Goal: Task Accomplishment & Management: Manage account settings

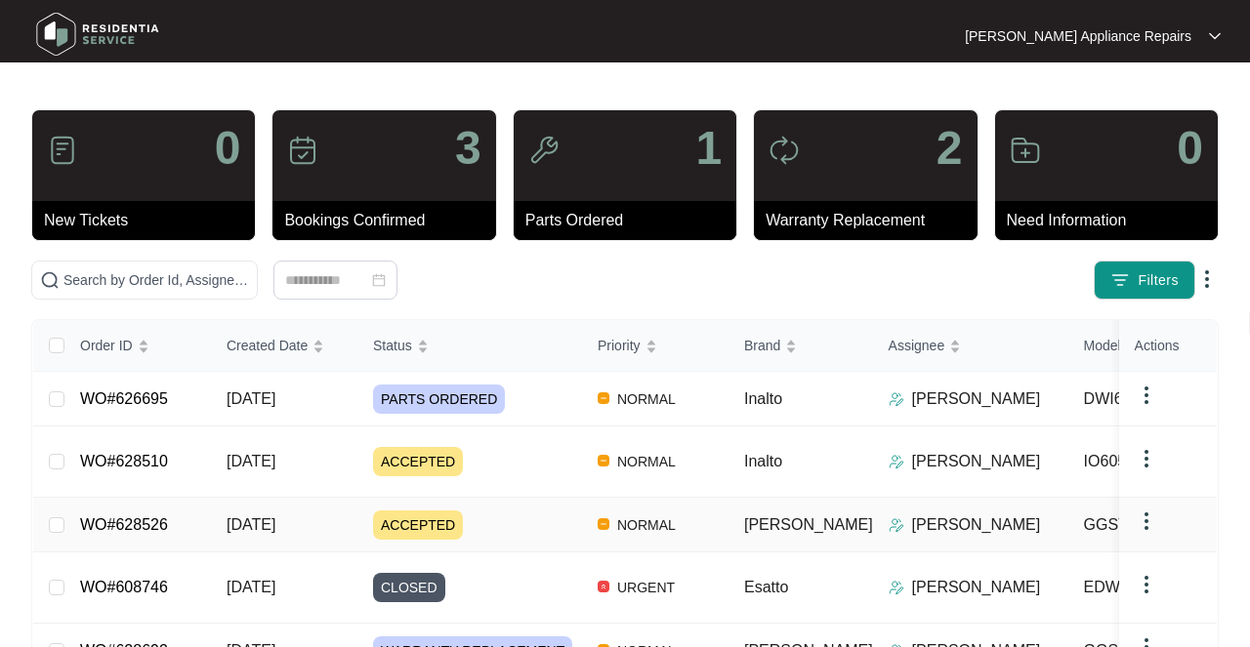
click at [251, 523] on span "[DATE]" at bounding box center [251, 524] width 49 height 17
click at [263, 472] on td "[DATE]" at bounding box center [284, 462] width 146 height 71
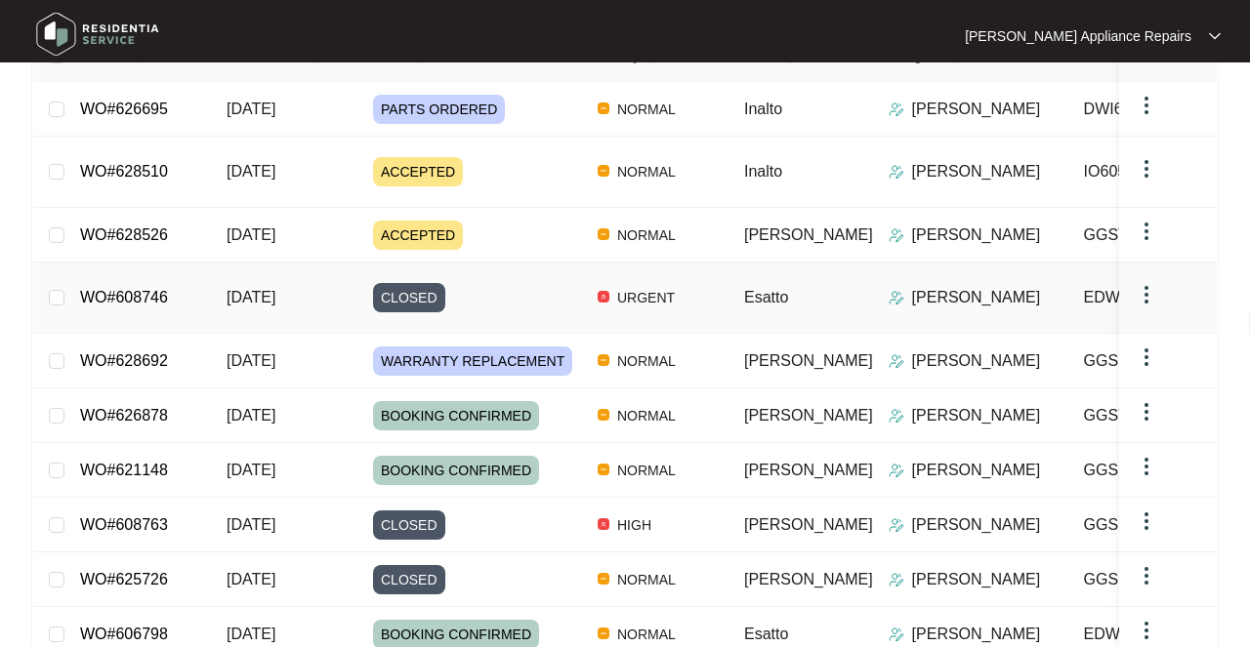
scroll to position [299, 0]
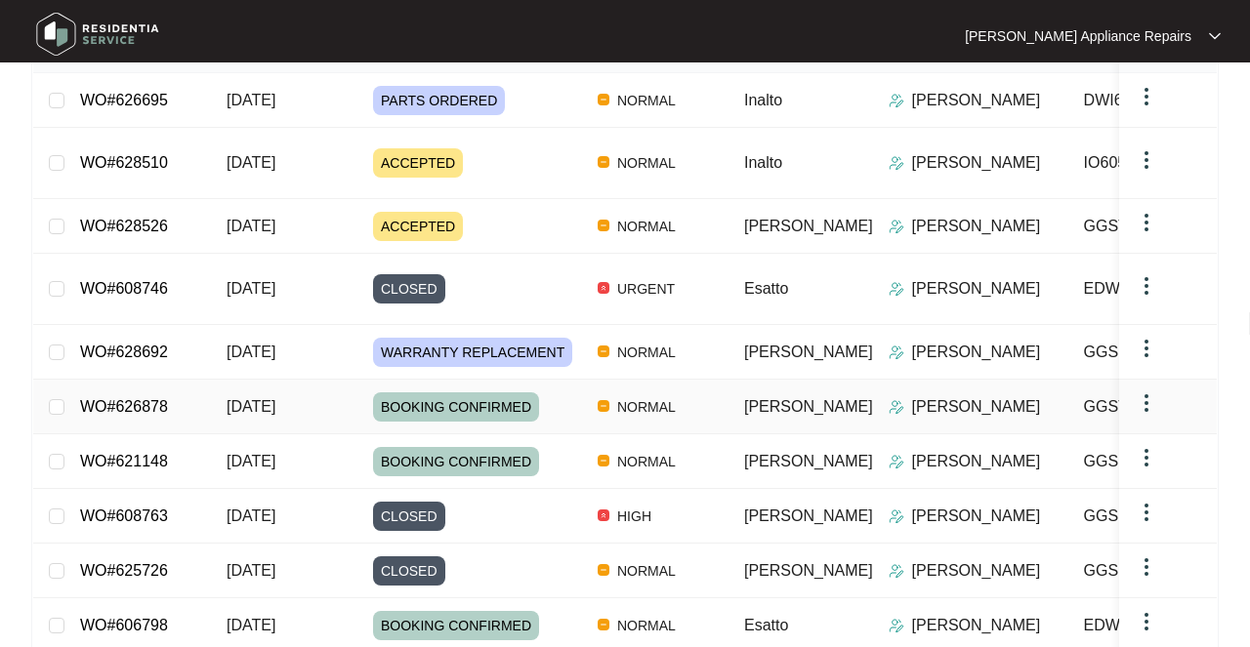
click at [261, 398] on span "[DATE]" at bounding box center [251, 406] width 49 height 17
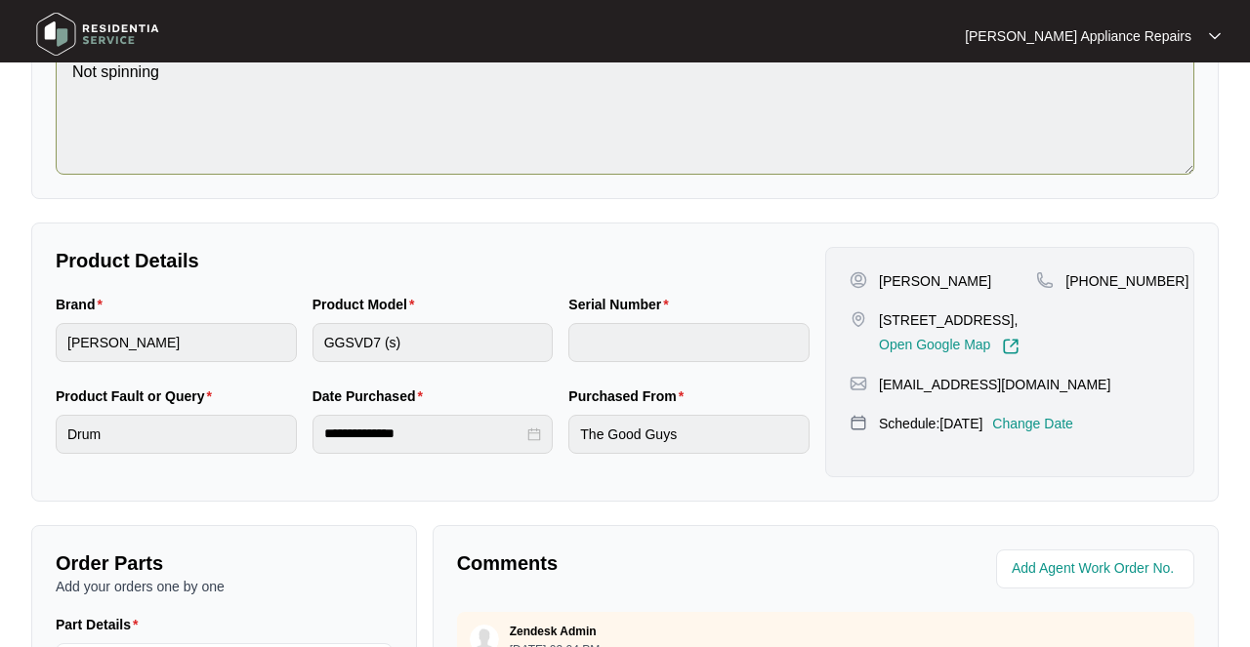
scroll to position [276, 0]
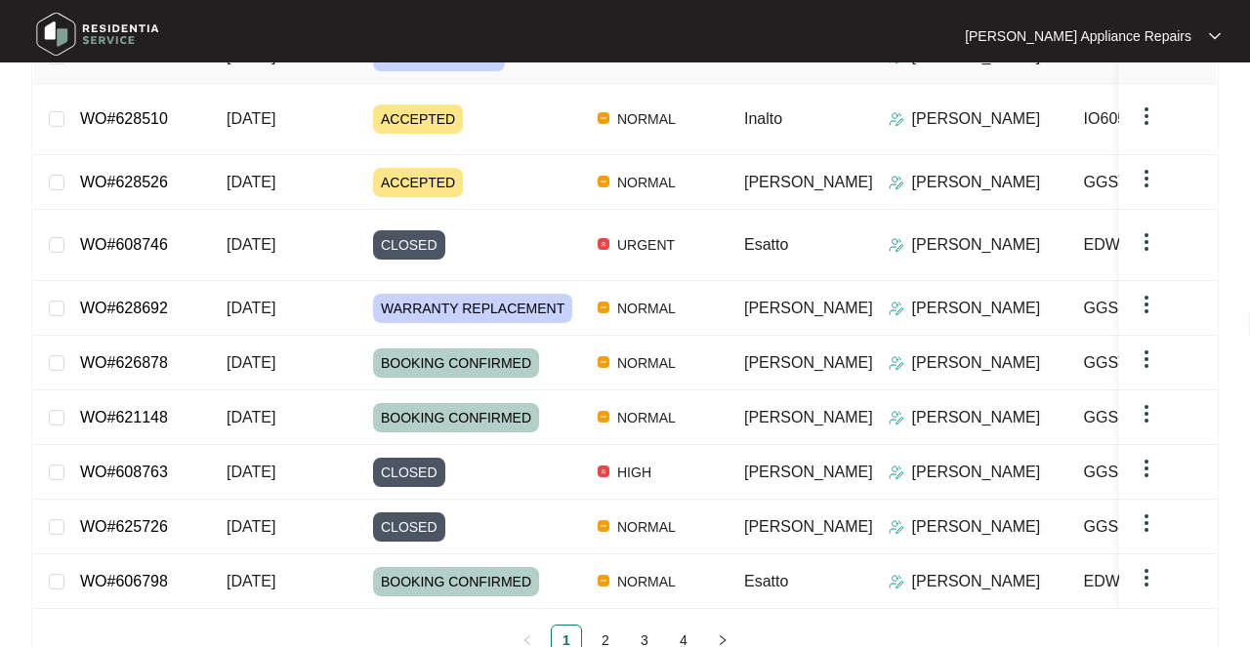
scroll to position [351, 0]
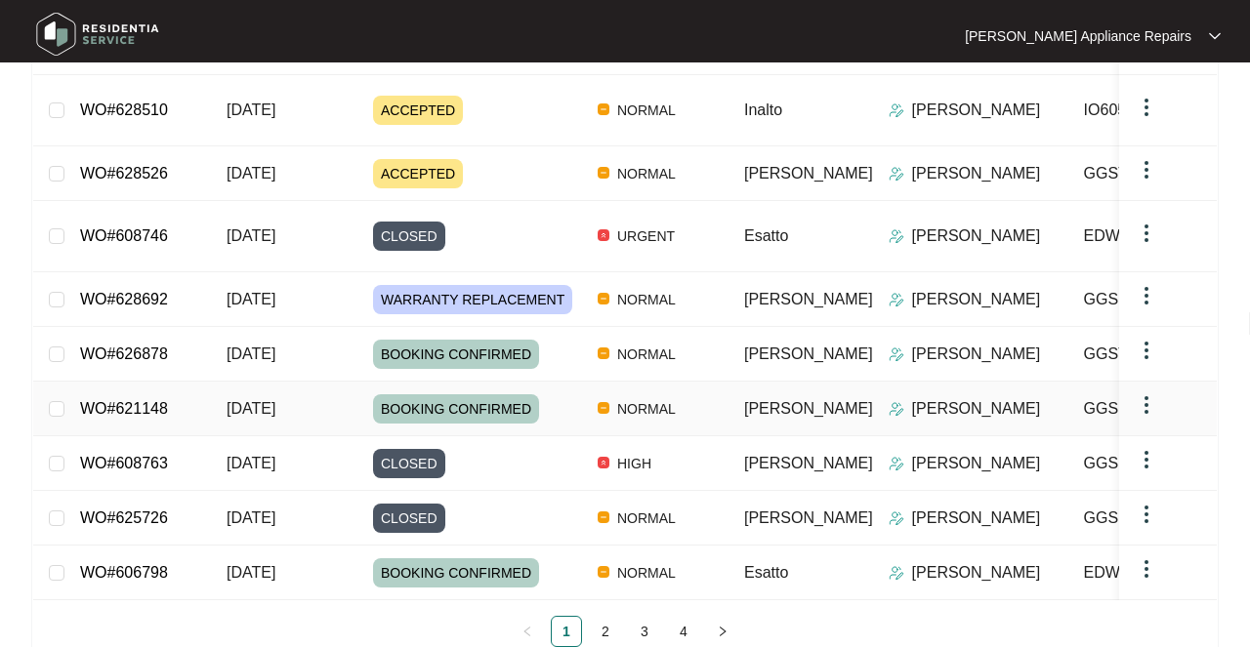
click at [275, 400] on span "[DATE]" at bounding box center [251, 408] width 49 height 17
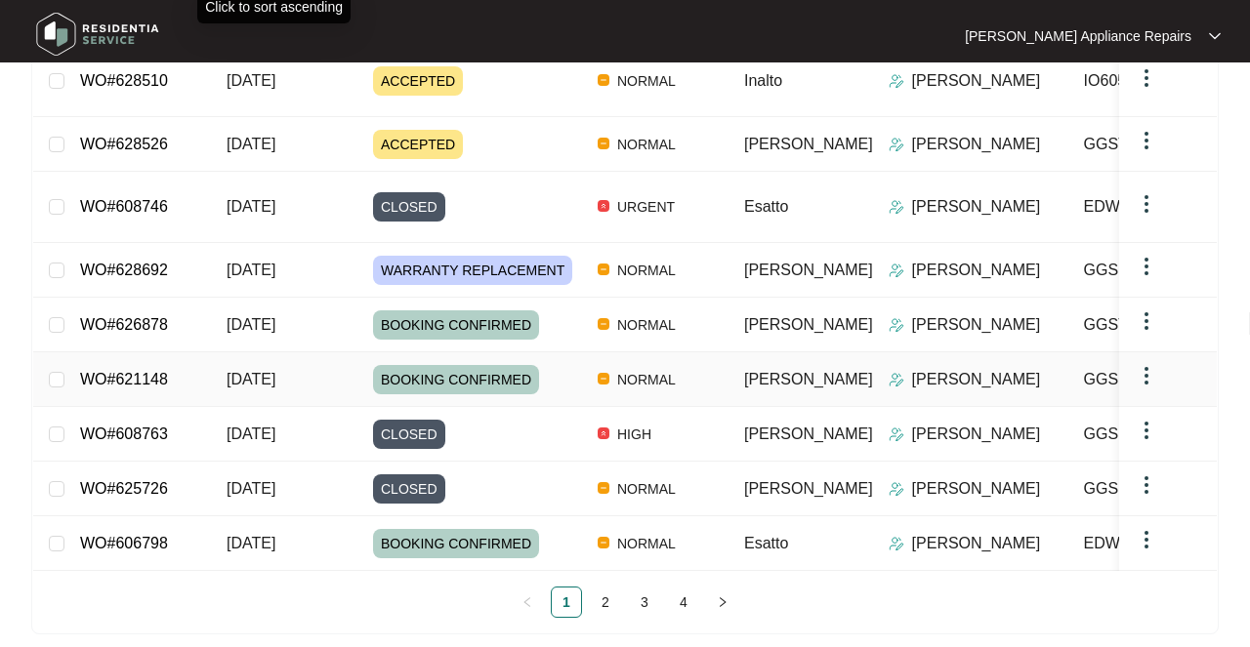
scroll to position [380, 0]
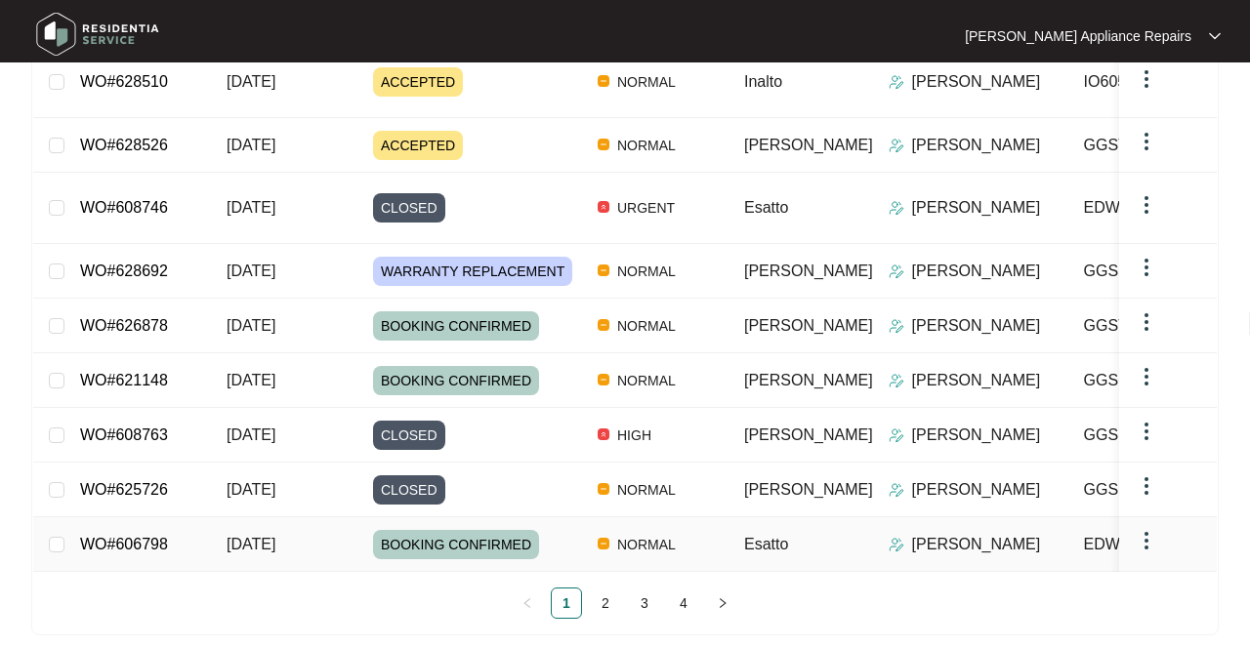
click at [275, 536] on span "[DATE]" at bounding box center [251, 544] width 49 height 17
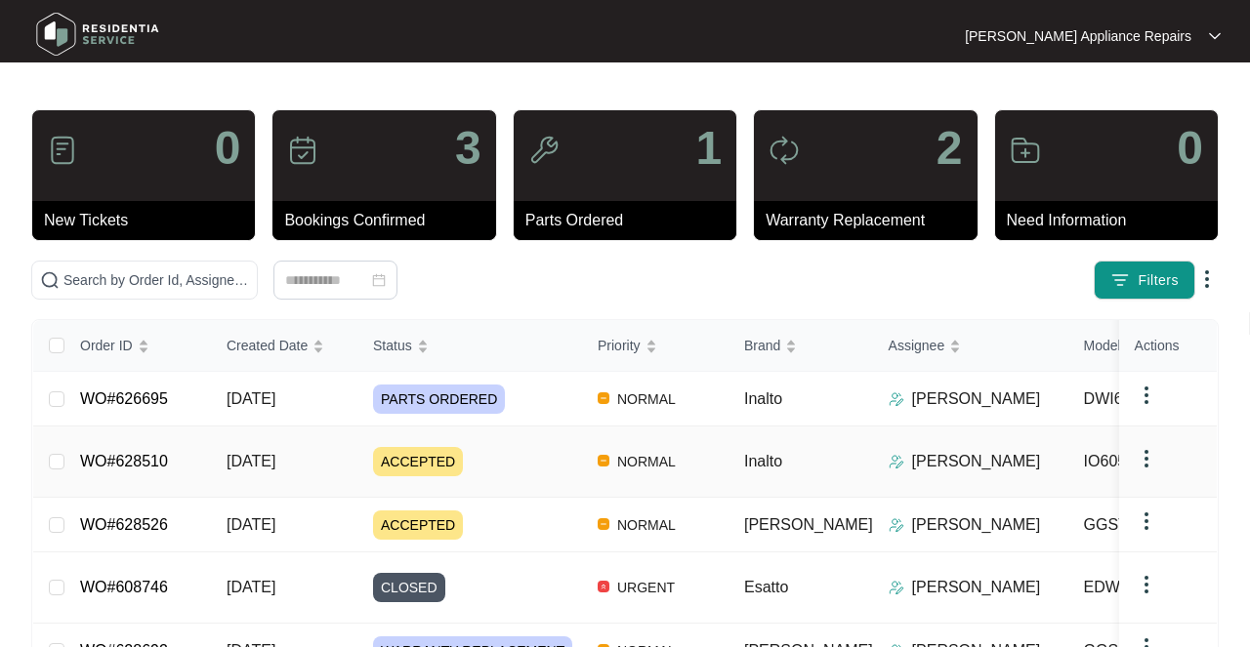
click at [215, 461] on td "[DATE]" at bounding box center [284, 462] width 146 height 71
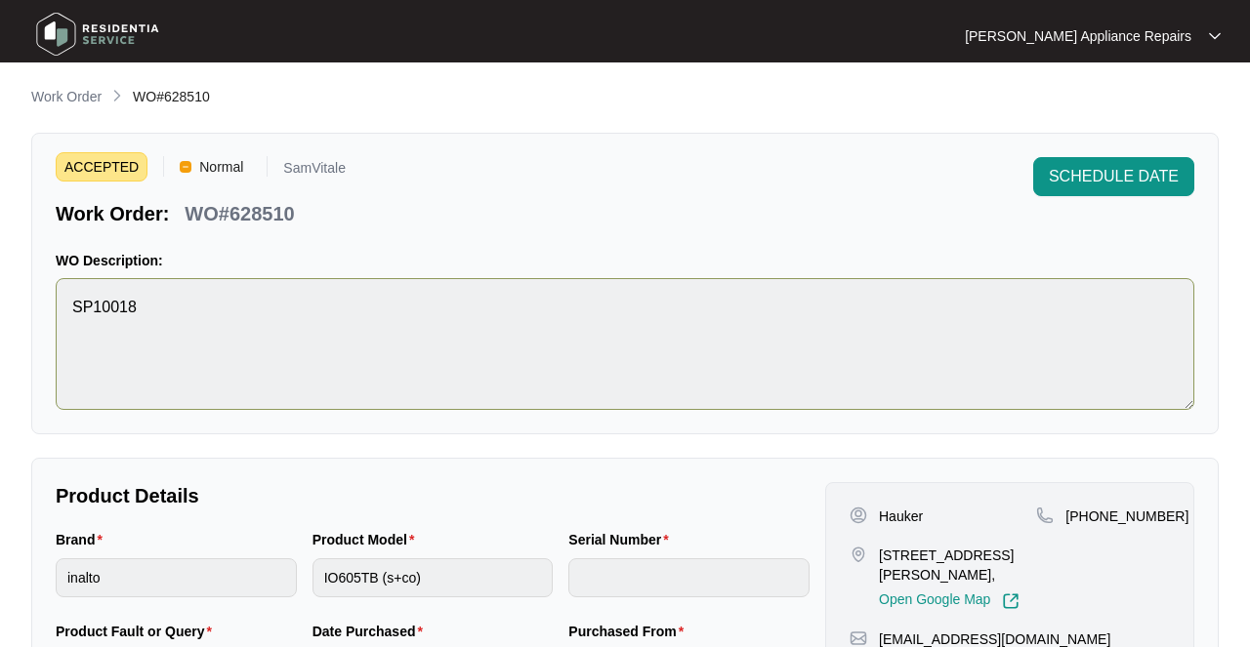
scroll to position [54, 0]
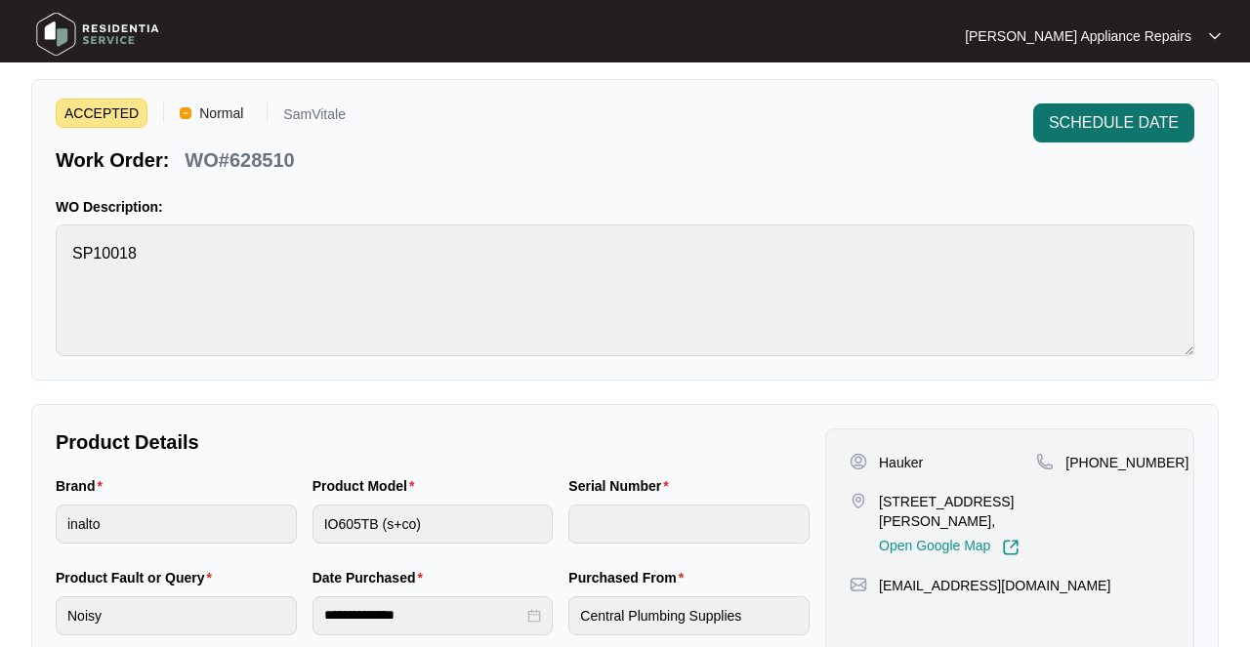
click at [1137, 140] on button "SCHEDULE DATE" at bounding box center [1113, 122] width 161 height 39
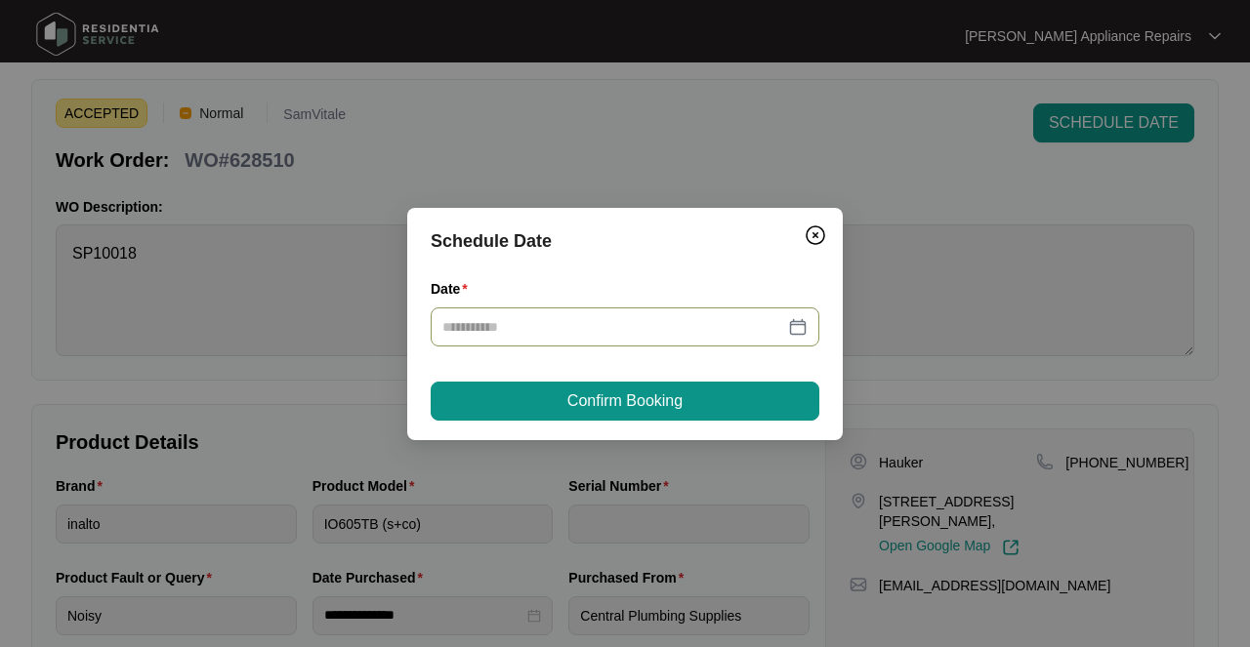
click at [609, 326] on input "Date" at bounding box center [613, 326] width 342 height 21
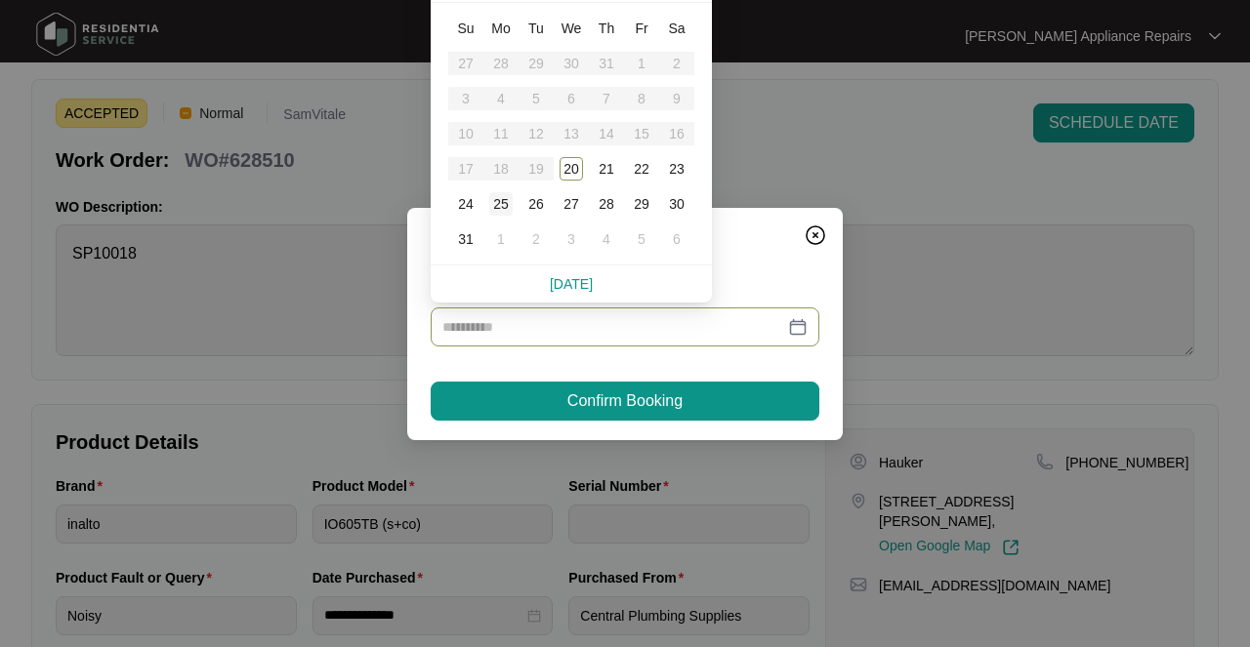
click at [501, 207] on div "25" at bounding box center [500, 203] width 23 height 23
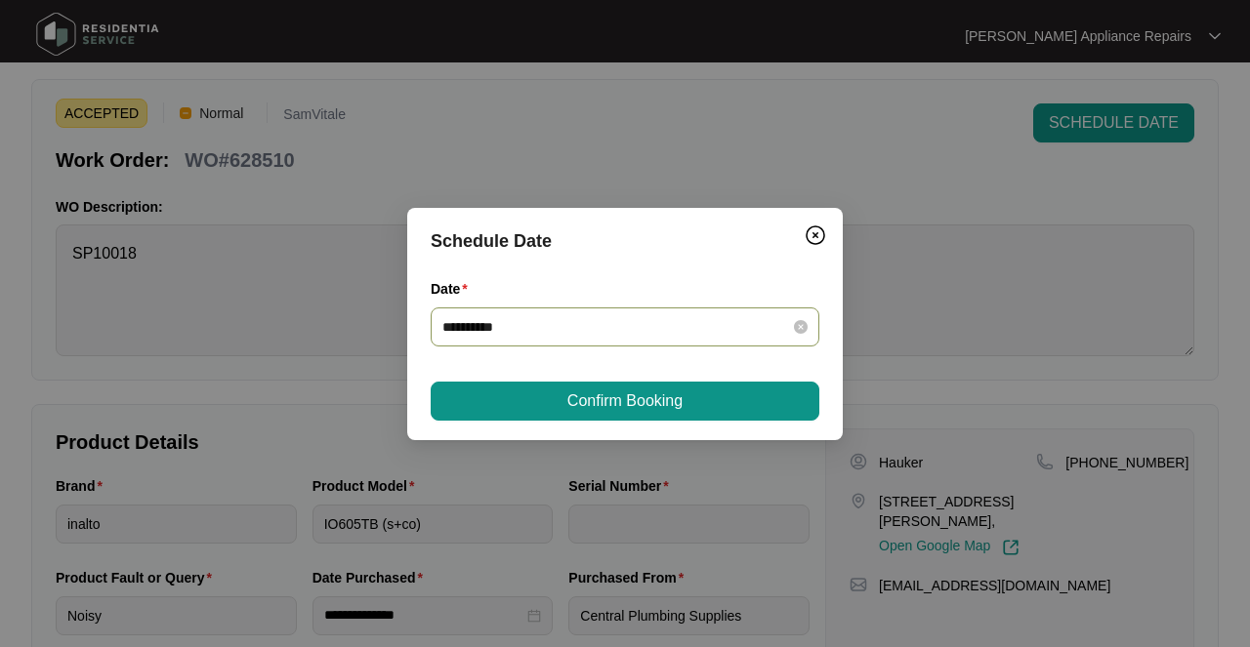
type input "**********"
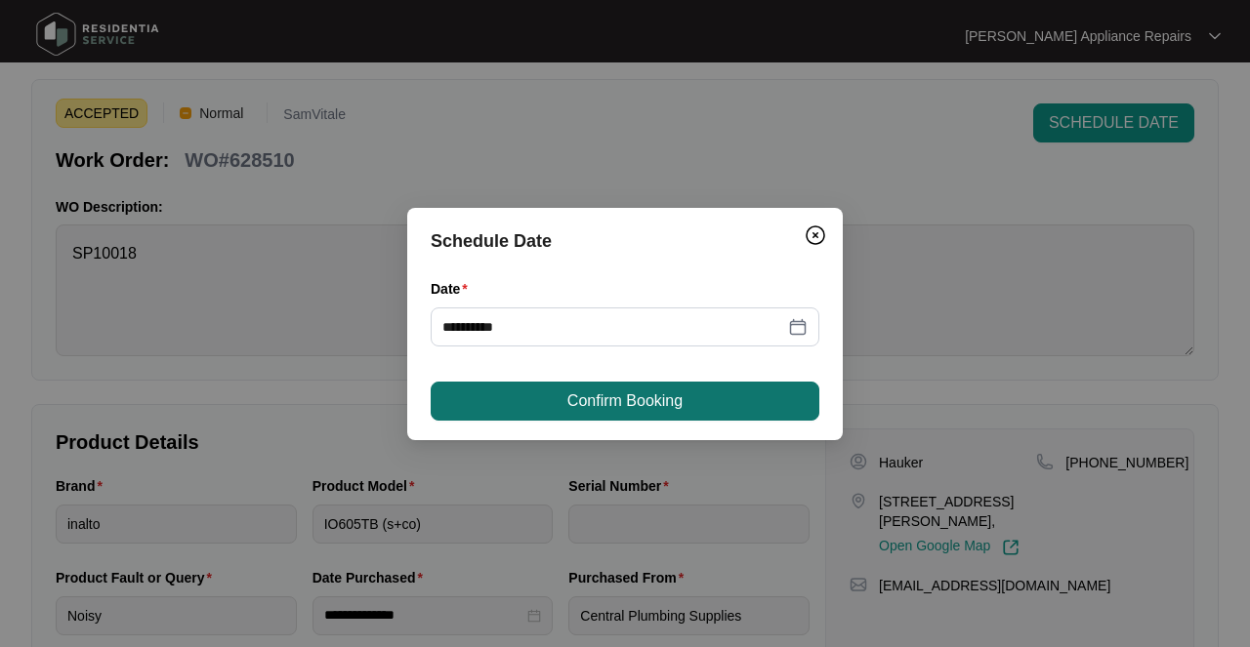
click at [611, 405] on span "Confirm Booking" at bounding box center [624, 401] width 115 height 23
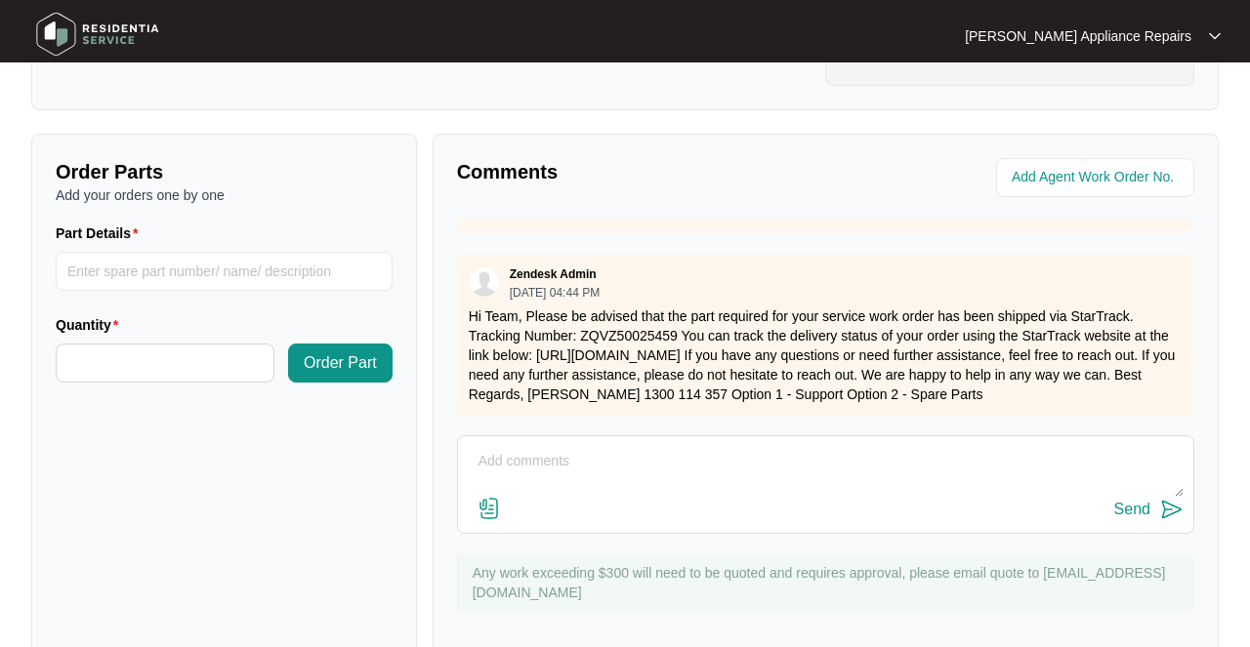
scroll to position [638, 0]
click at [737, 446] on textarea at bounding box center [826, 471] width 716 height 51
type textarea "left message for customer for [DATE] between 8-12"
click at [1125, 501] on div "Send" at bounding box center [1132, 510] width 36 height 18
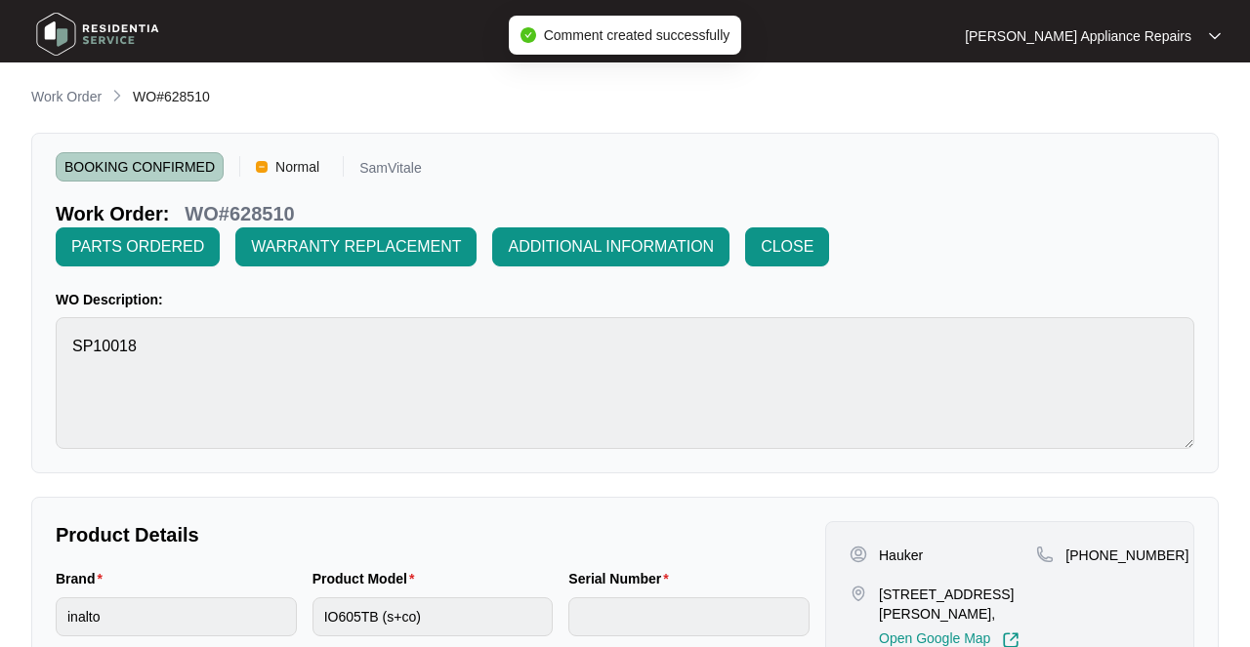
scroll to position [0, 0]
click at [79, 86] on li "Work Order" at bounding box center [66, 97] width 70 height 23
click at [79, 95] on p "Work Order" at bounding box center [66, 97] width 70 height 20
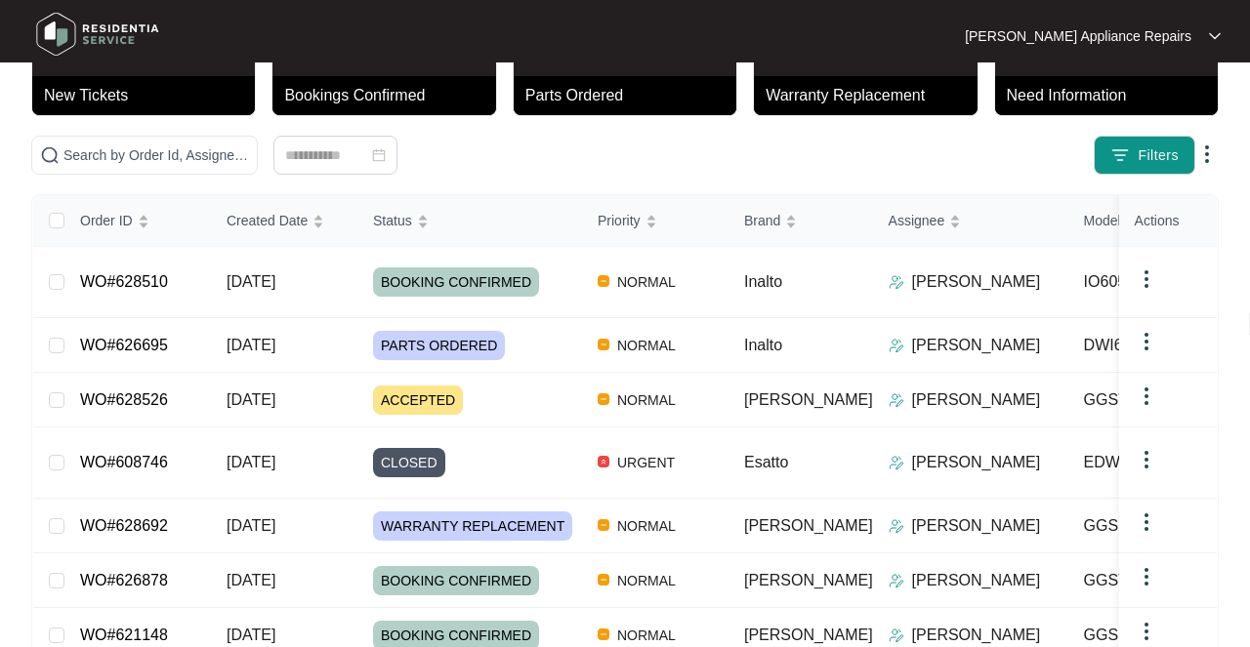
scroll to position [146, 0]
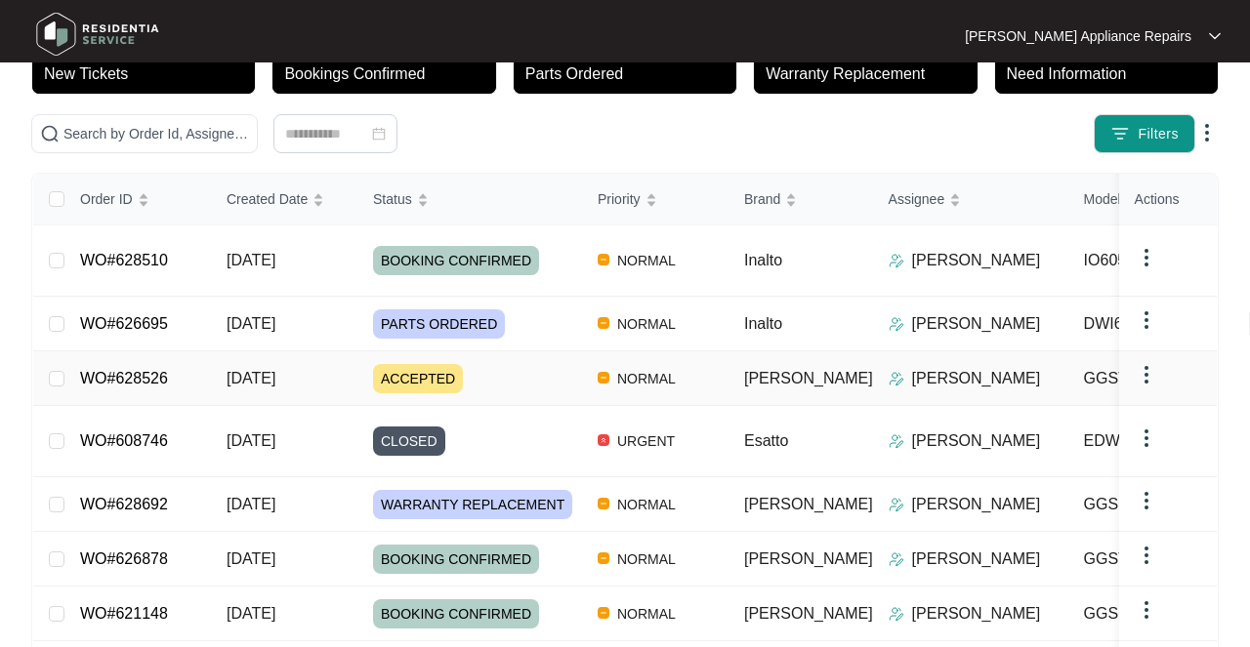
click at [255, 382] on span "[DATE]" at bounding box center [251, 378] width 49 height 17
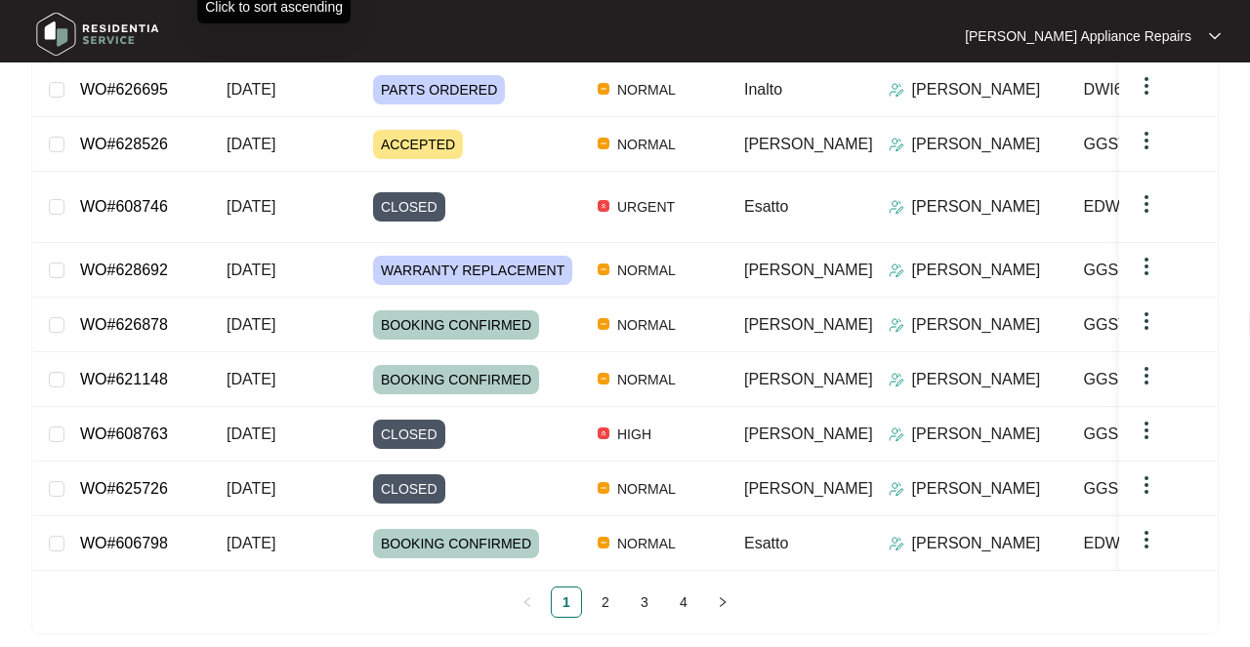
scroll to position [380, 0]
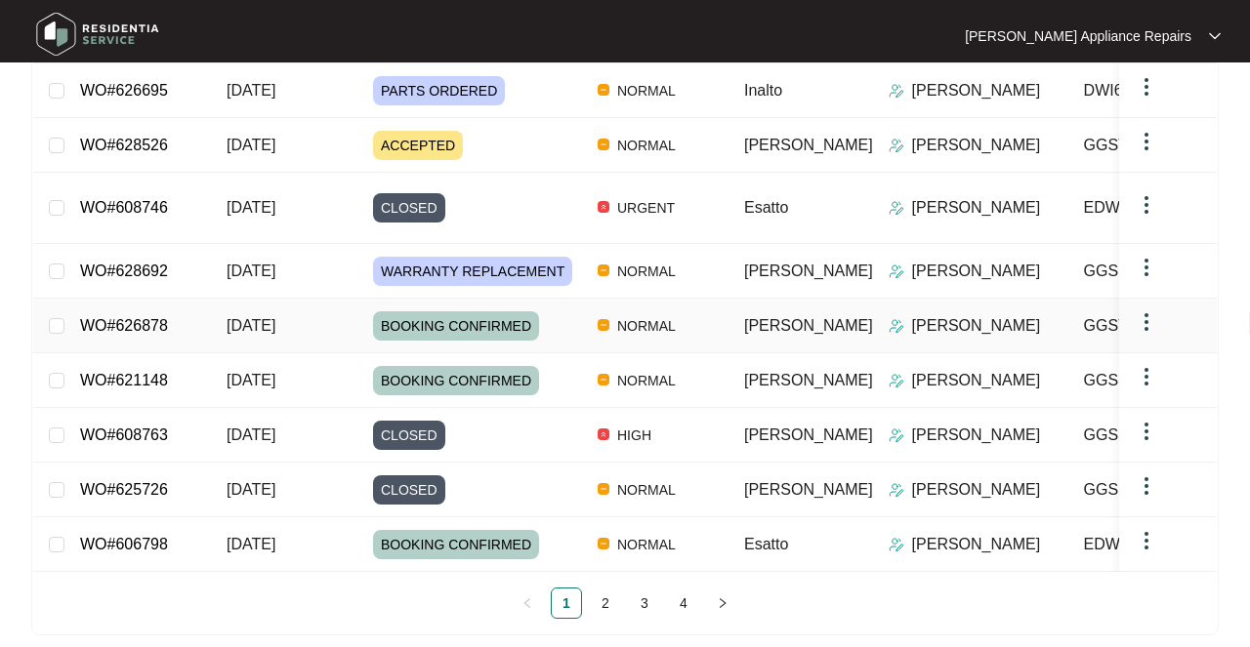
click at [255, 317] on span "[DATE]" at bounding box center [251, 325] width 49 height 17
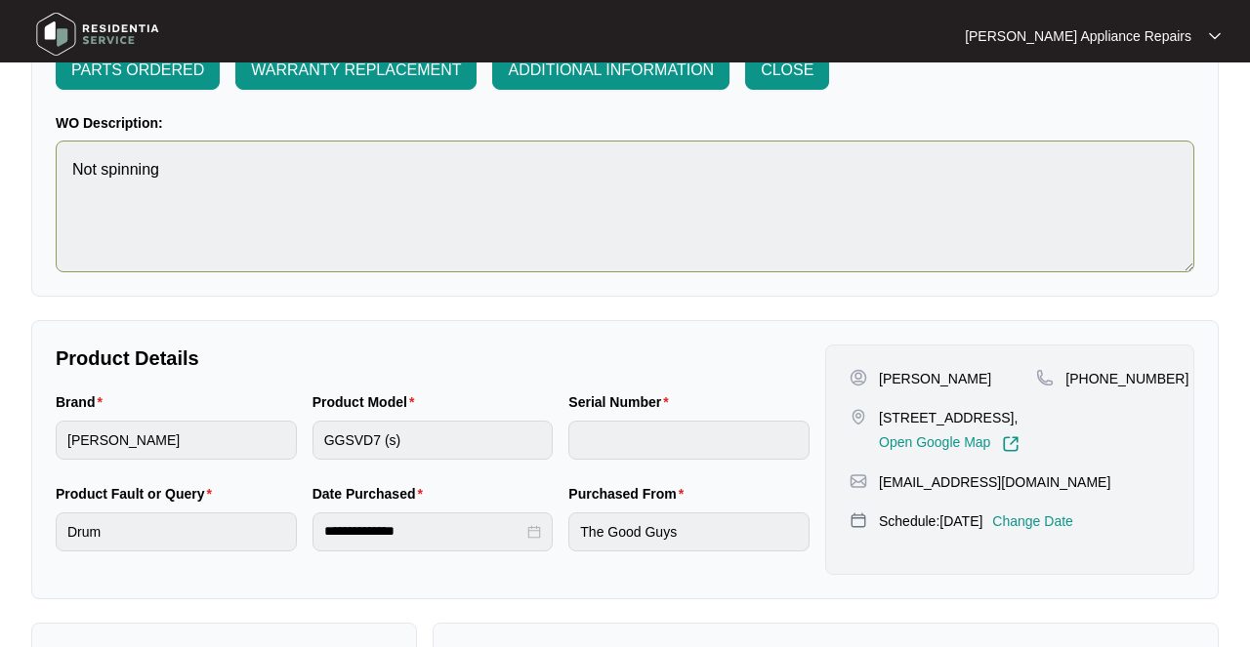
scroll to position [202, 0]
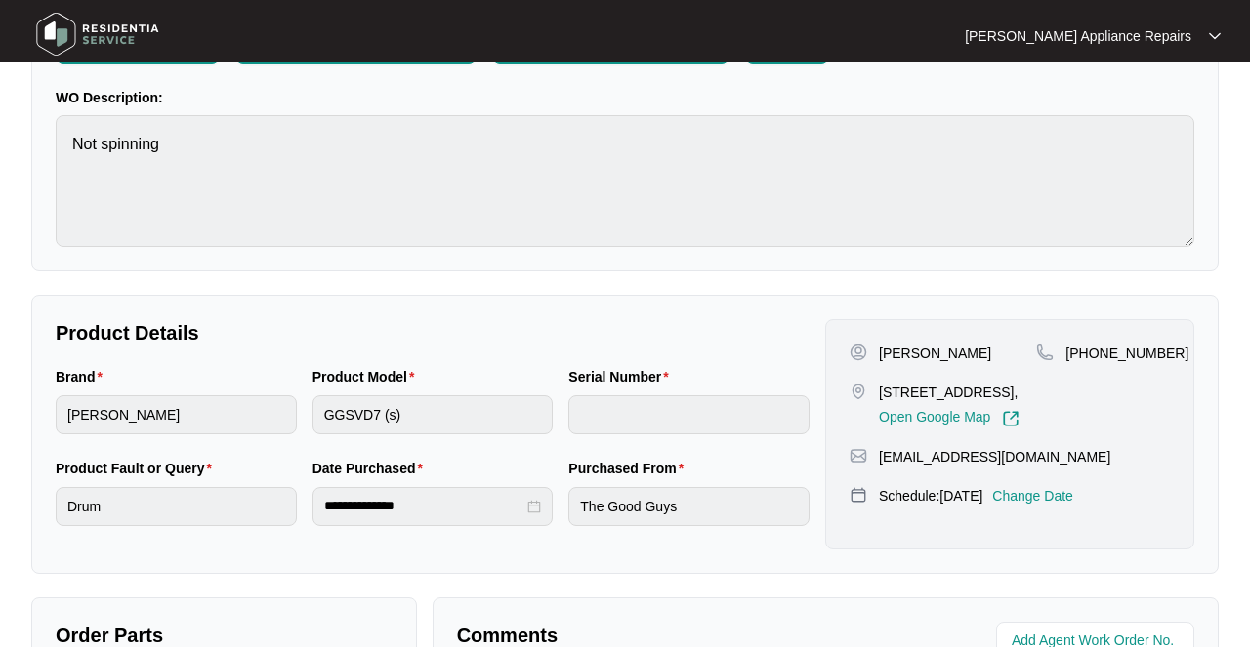
click at [1037, 486] on p "Change Date" at bounding box center [1032, 496] width 81 height 20
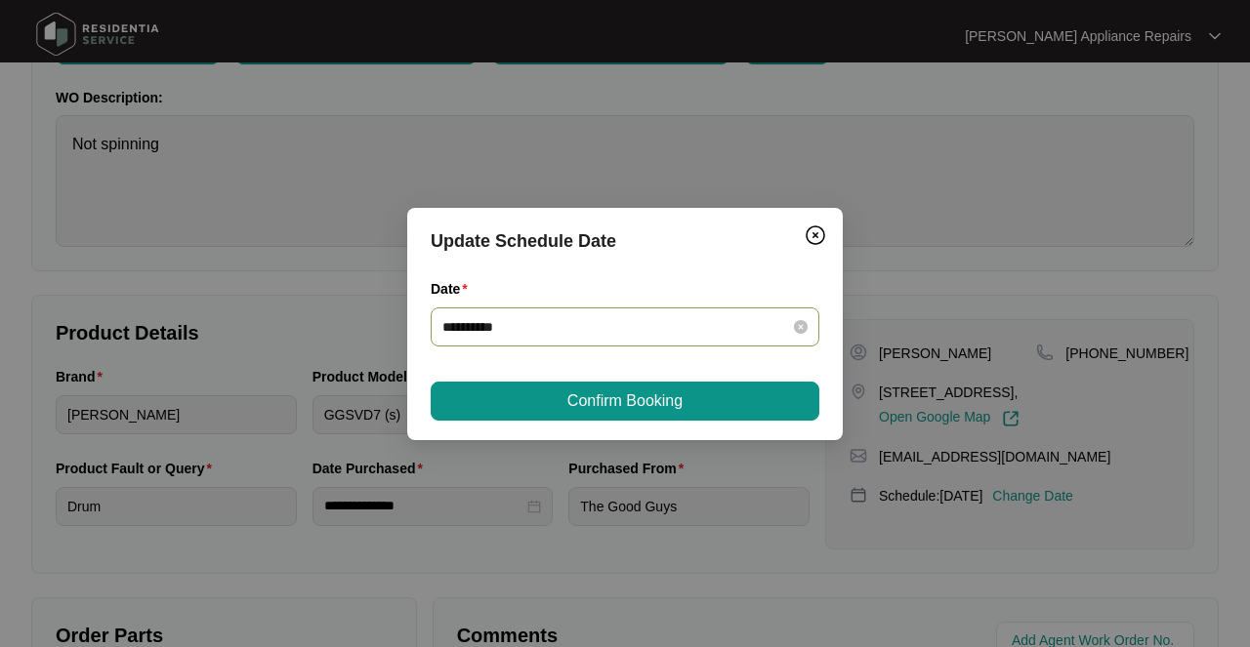
click at [656, 324] on input "**********" at bounding box center [613, 326] width 342 height 21
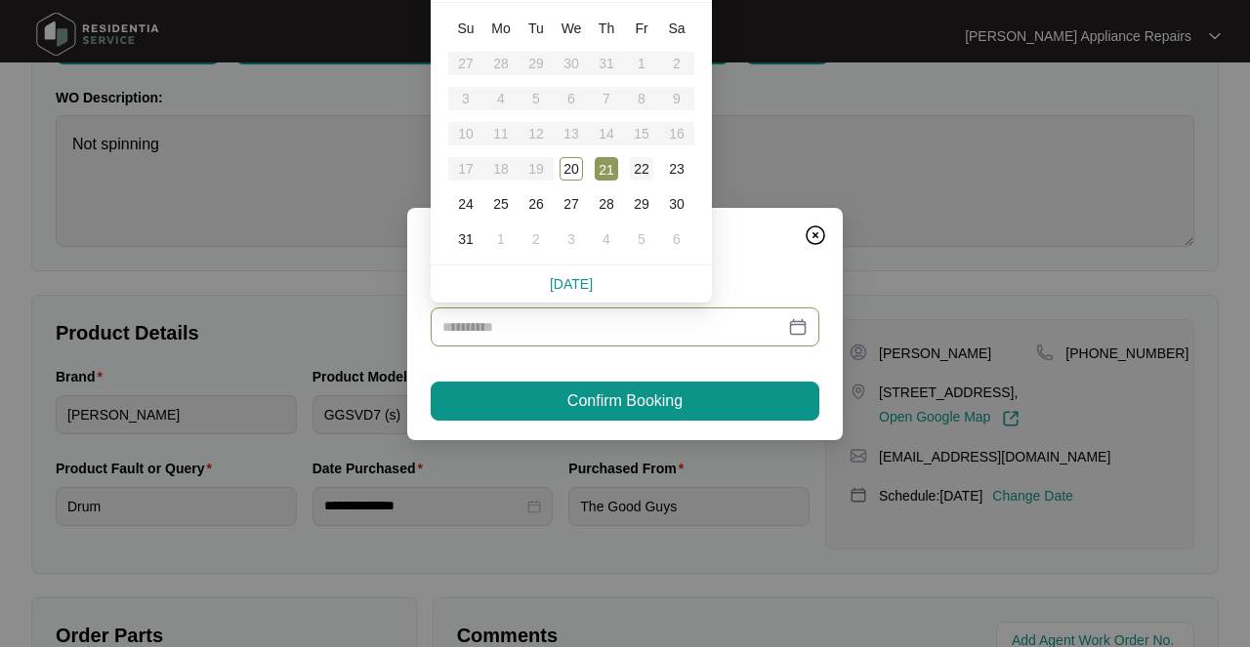
type input "**********"
click at [640, 168] on div "22" at bounding box center [641, 168] width 23 height 23
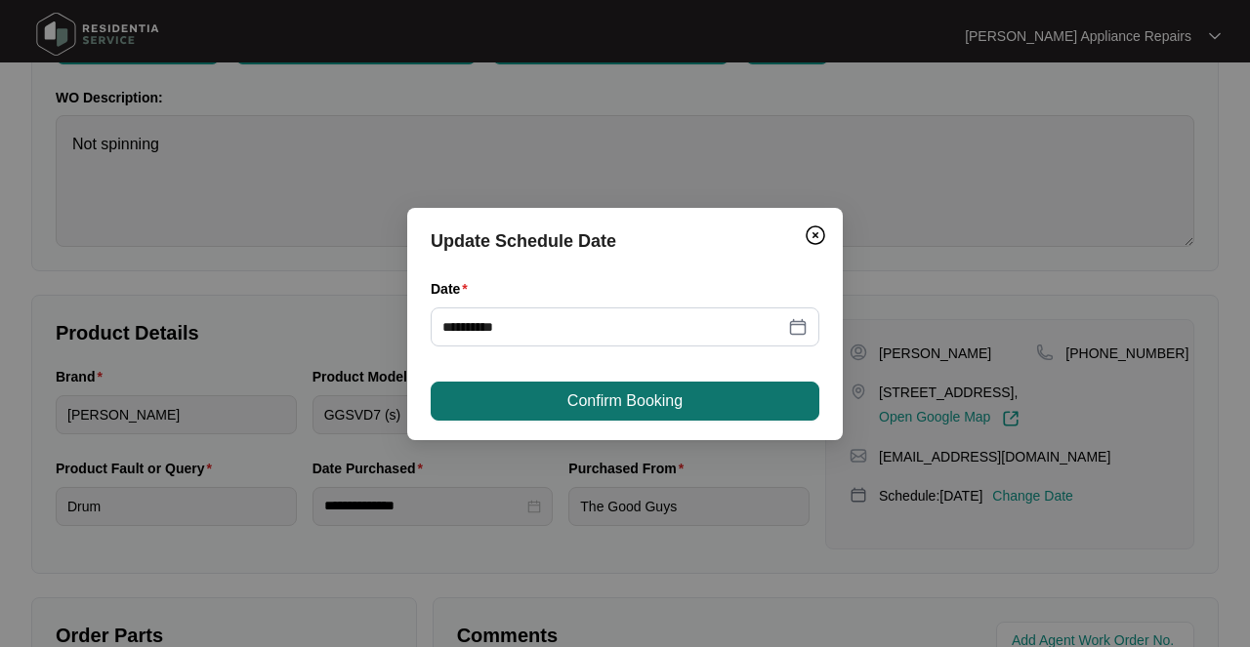
click at [646, 405] on span "Confirm Booking" at bounding box center [624, 401] width 115 height 23
